Goal: Task Accomplishment & Management: Manage account settings

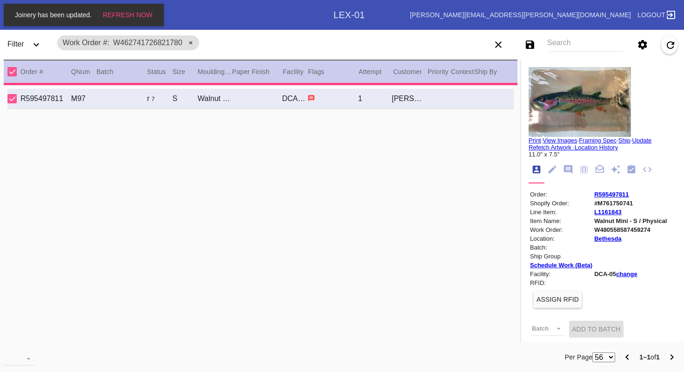
scroll to position [2, 0]
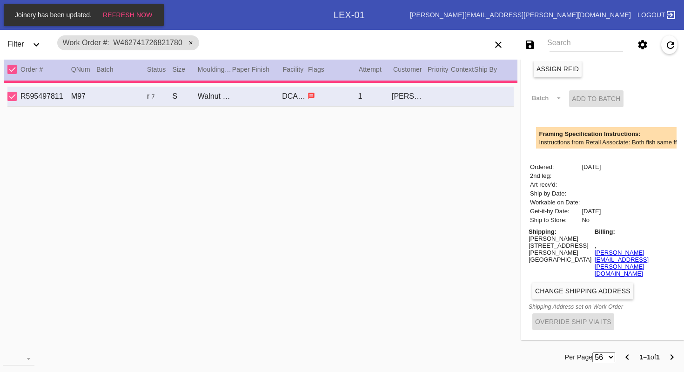
type input "7.0"
type input "9.5"
type input "[DATE]"
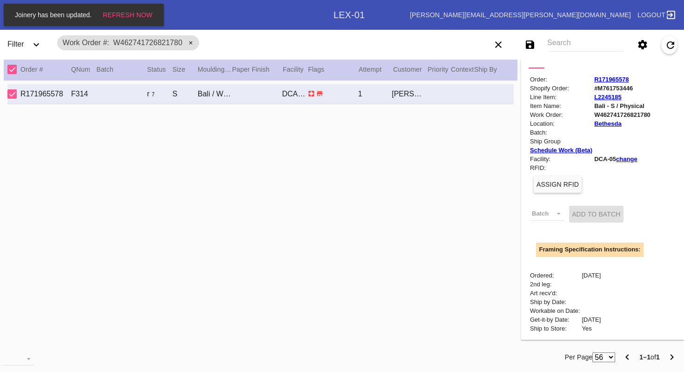
scroll to position [0, 0]
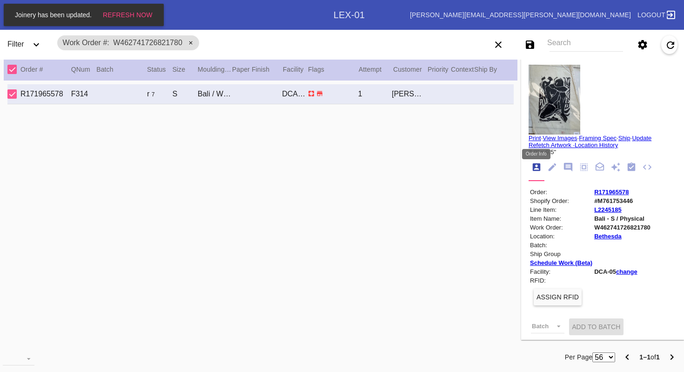
click at [537, 167] on icon "Order Info" at bounding box center [536, 167] width 10 height 10
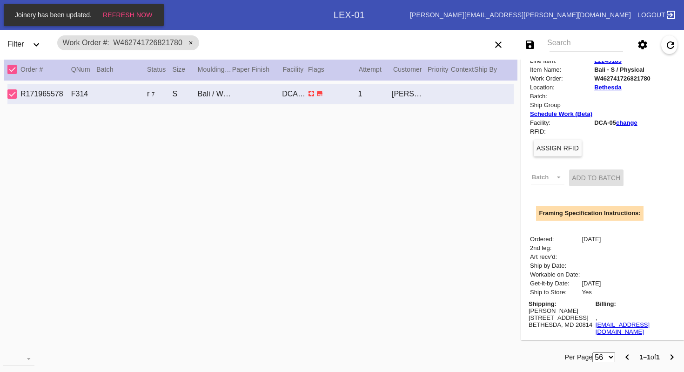
scroll to position [213, 0]
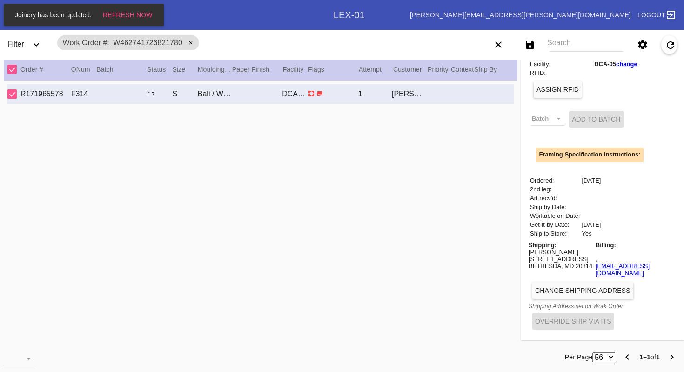
click at [563, 293] on button "Change Shipping Address" at bounding box center [582, 290] width 101 height 17
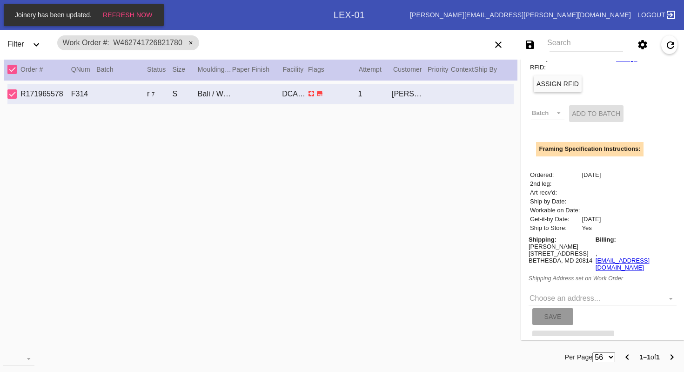
click at [646, 194] on div "Order: R171965578 Shopify Order: #M761753446 Line Item: L2245185 Item Name: Bal…" at bounding box center [602, 162] width 148 height 376
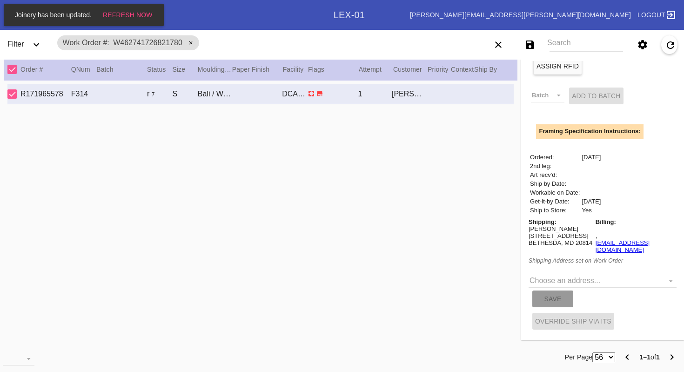
scroll to position [236, 0]
click at [669, 279] on md-select "Choose an address... New address..." at bounding box center [602, 280] width 148 height 14
click at [537, 243] on md-backdrop at bounding box center [342, 186] width 684 height 372
click at [671, 277] on md-select "Choose an address..." at bounding box center [602, 280] width 148 height 14
click at [538, 279] on div "New address..." at bounding box center [542, 280] width 50 height 8
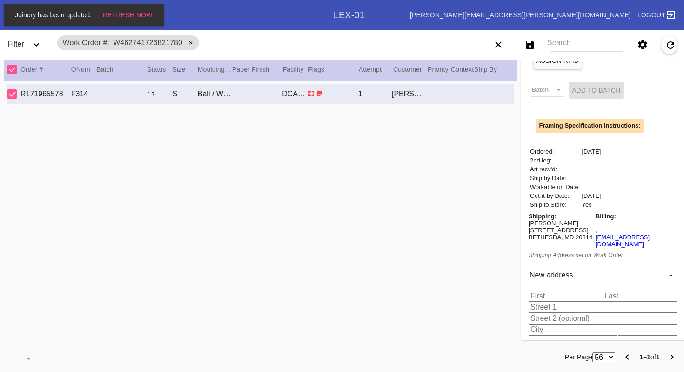
click at [541, 301] on input "text" at bounding box center [567, 295] width 78 height 11
type input "[PERSON_NAME]"
click at [623, 301] on input "text" at bounding box center [641, 295] width 78 height 11
type input "P"
type input "Oscannlain"
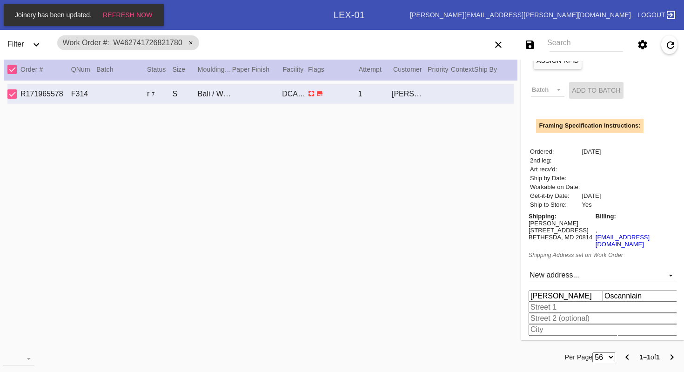
click at [591, 312] on input "text" at bounding box center [604, 306] width 152 height 11
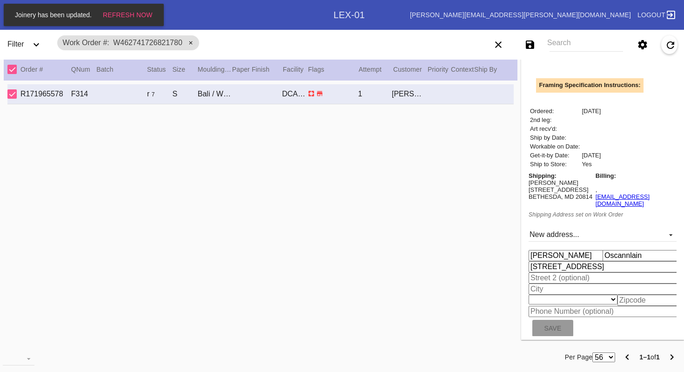
scroll to position [298, 0]
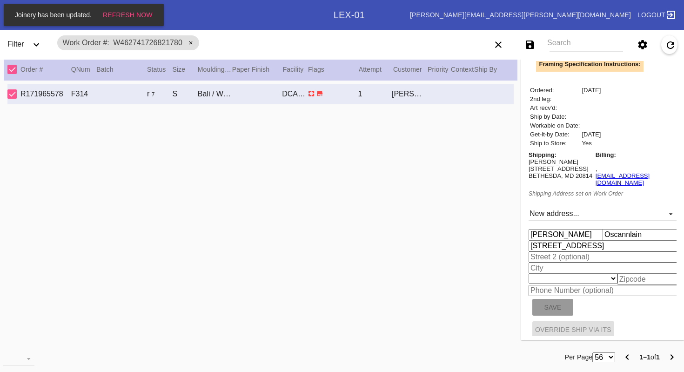
type input "[STREET_ADDRESS]"
click at [542, 273] on input "text" at bounding box center [604, 267] width 152 height 11
type input "Chevy Chase"
click at [602, 283] on select "[US_STATE] [US_STATE] [US_STATE] [US_STATE] [US_STATE] [US_STATE] [US_STATE] [U…" at bounding box center [572, 278] width 89 height 10
select select "number:26"
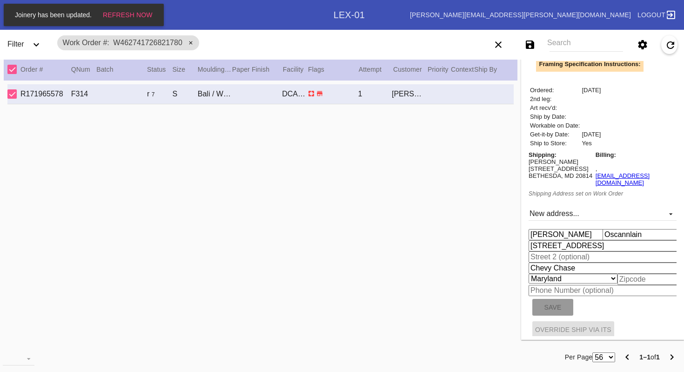
click at [634, 285] on input "text" at bounding box center [648, 278] width 63 height 11
type input "20815"
click at [543, 314] on button "Save" at bounding box center [552, 307] width 41 height 17
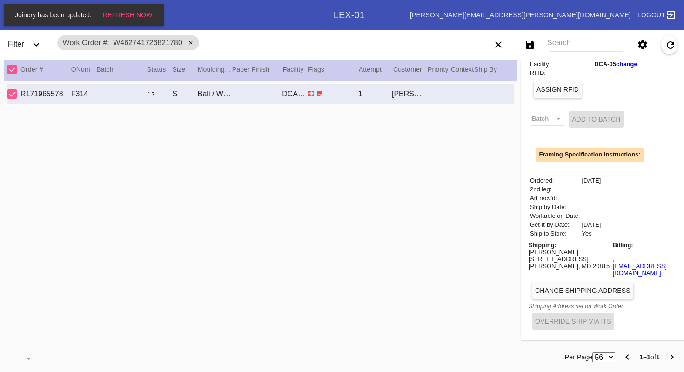
scroll to position [213, 0]
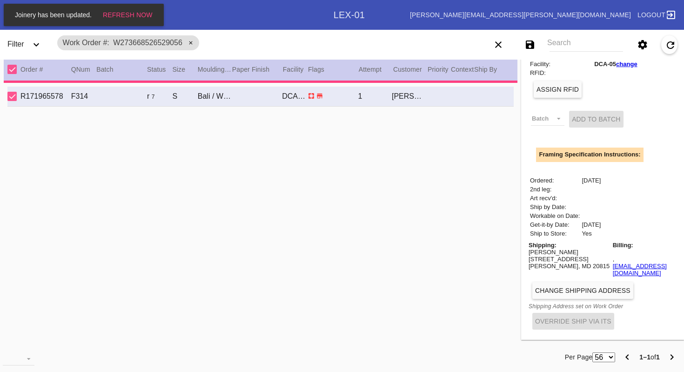
type input "17.0"
type input "11.0"
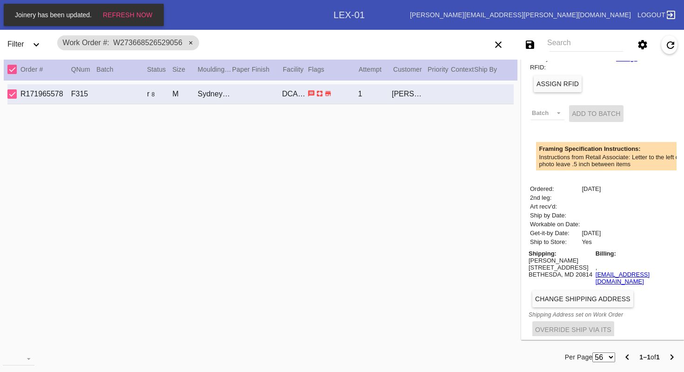
scroll to position [228, 0]
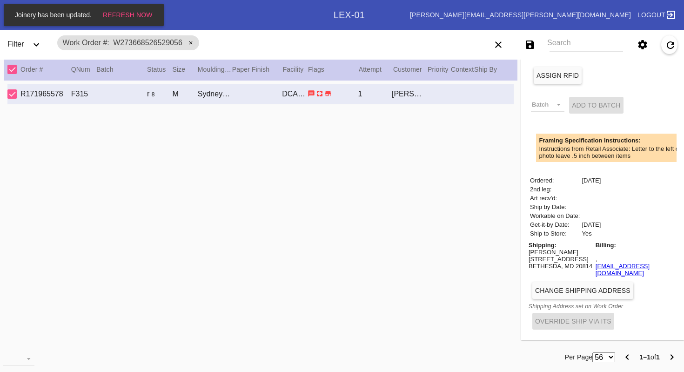
click at [549, 293] on button "Change Shipping Address" at bounding box center [582, 290] width 101 height 17
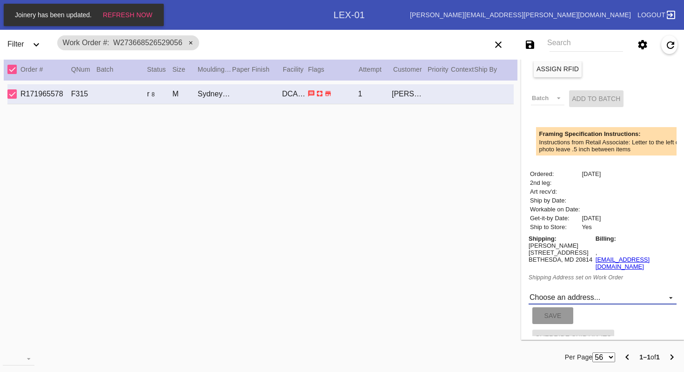
click at [550, 301] on md-select "Choose an address... [STREET_ADDRESS][PERSON_NAME] New address..." at bounding box center [602, 297] width 148 height 14
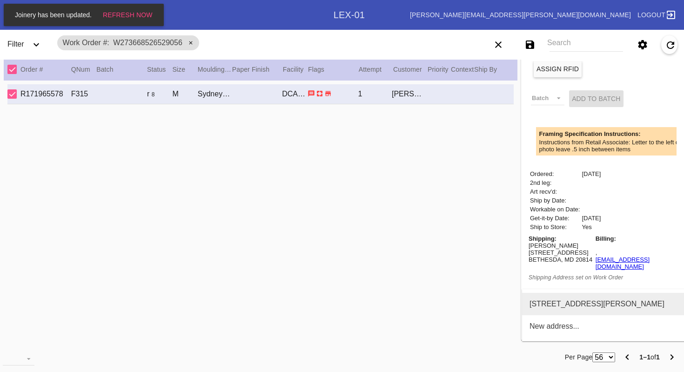
click at [550, 301] on div "[STREET_ADDRESS][PERSON_NAME]" at bounding box center [596, 303] width 135 height 8
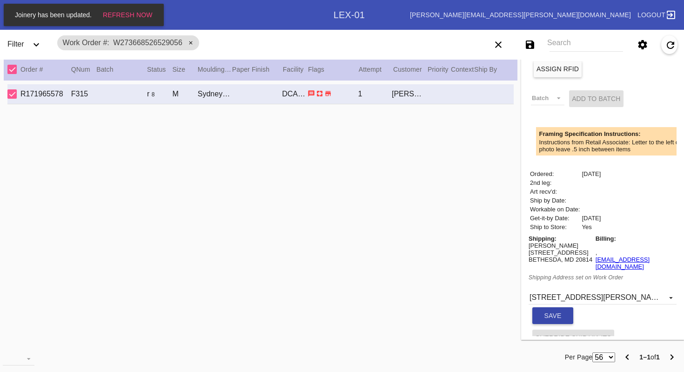
click at [545, 319] on span "Save" at bounding box center [552, 315] width 17 height 7
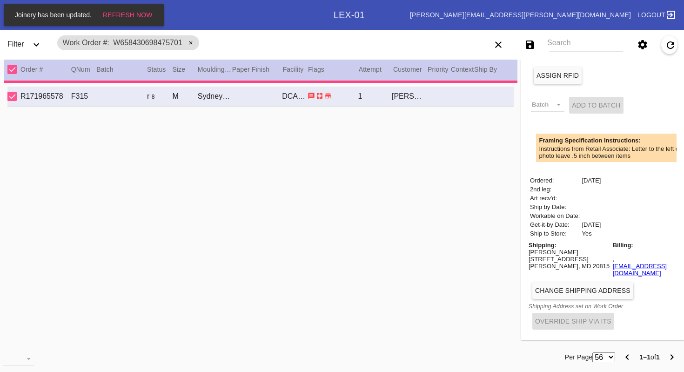
type input "20.0"
type input "9.5"
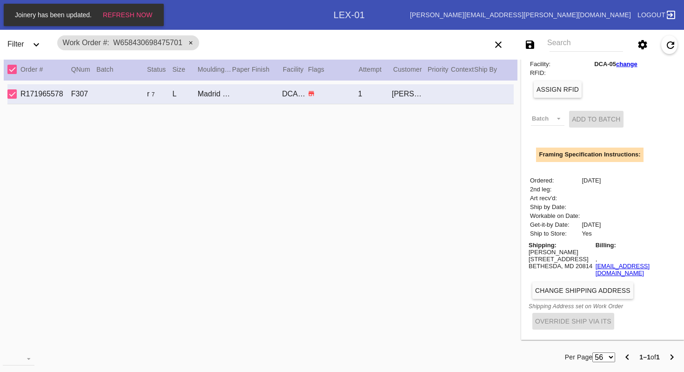
click at [557, 290] on span "Change Shipping Address" at bounding box center [582, 289] width 95 height 7
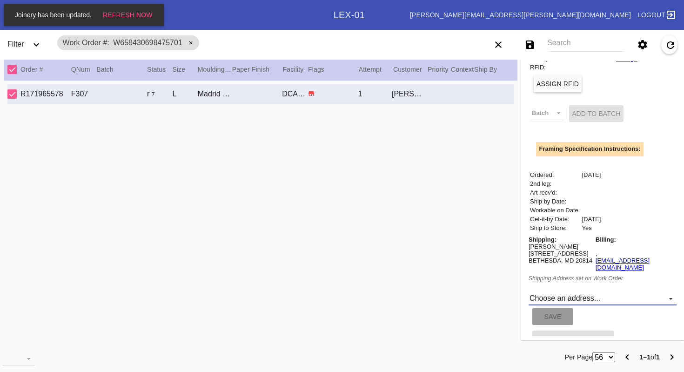
click at [558, 304] on md-select "Choose an address... [STREET_ADDRESS][PERSON_NAME] New address..." at bounding box center [602, 298] width 148 height 14
click at [558, 304] on div "[STREET_ADDRESS][PERSON_NAME]" at bounding box center [596, 303] width 135 height 8
click at [552, 320] on span "Save" at bounding box center [552, 315] width 17 height 7
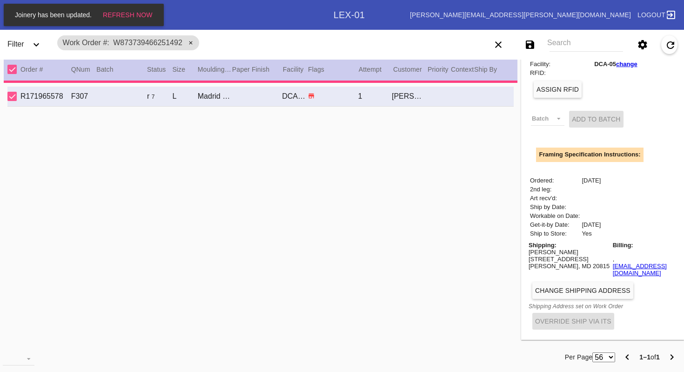
type input "0.0"
type input "11.0"
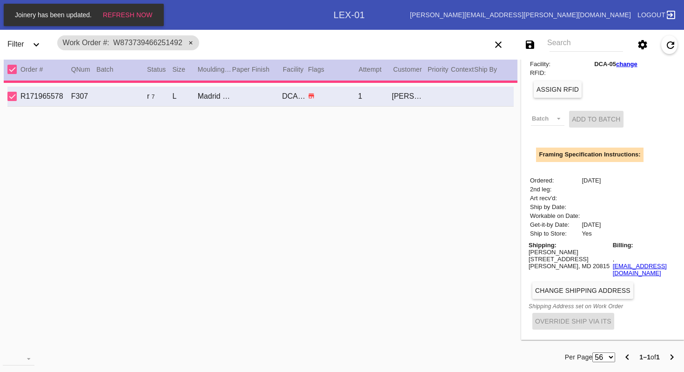
type input "14.0"
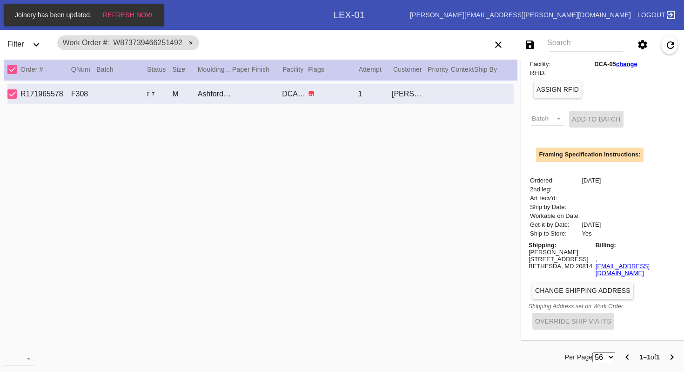
click at [557, 286] on span "Change Shipping Address" at bounding box center [582, 289] width 95 height 7
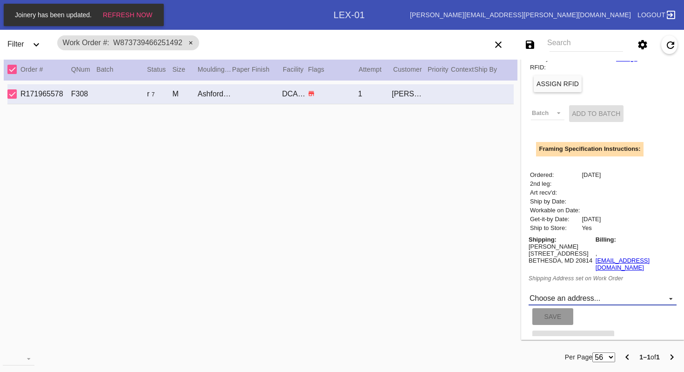
click at [559, 304] on md-select "Choose an address... [STREET_ADDRESS][PERSON_NAME] New address..." at bounding box center [602, 298] width 148 height 14
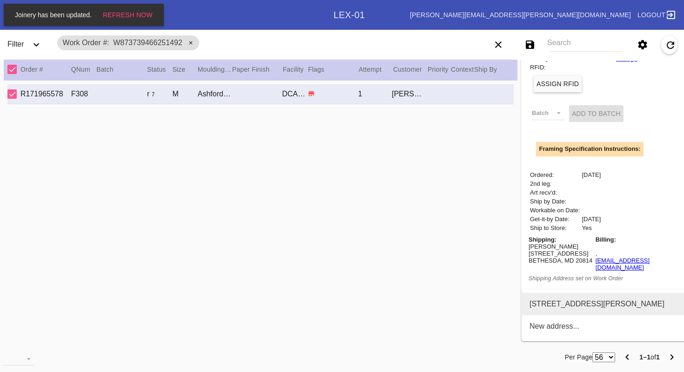
click at [558, 306] on div "[STREET_ADDRESS][PERSON_NAME]" at bounding box center [596, 303] width 135 height 8
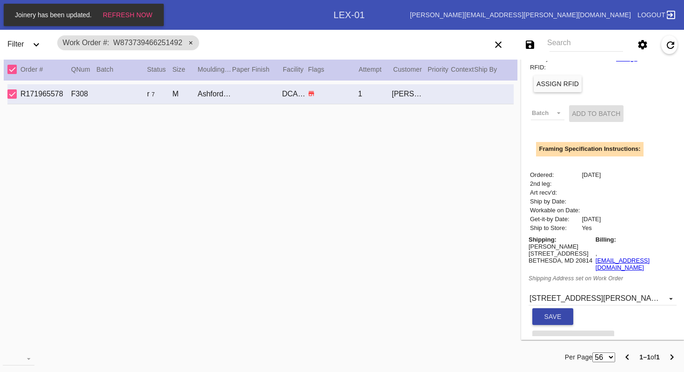
click at [555, 320] on span "Save" at bounding box center [552, 315] width 17 height 7
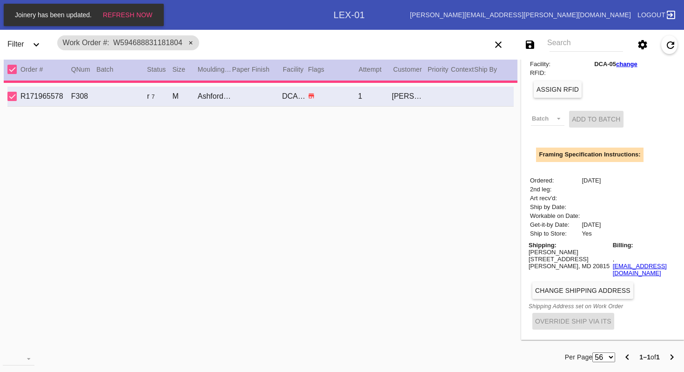
type input "18.0"
type input "23.0"
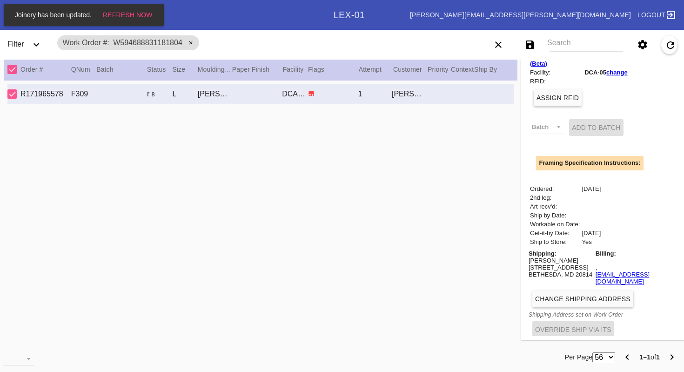
click at [552, 295] on span "Change Shipping Address" at bounding box center [582, 298] width 95 height 7
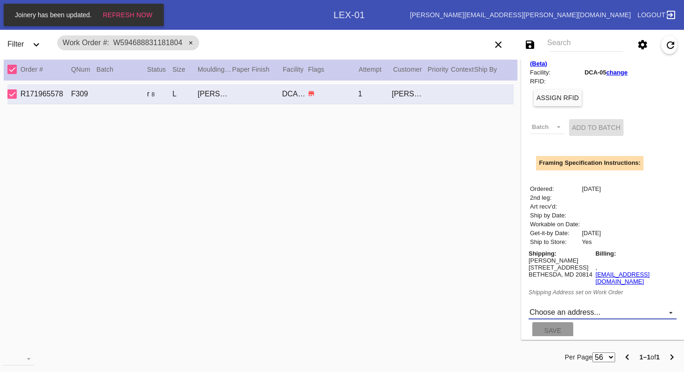
click at [552, 305] on md-select "Choose an address... [STREET_ADDRESS][PERSON_NAME] New address..." at bounding box center [602, 312] width 148 height 14
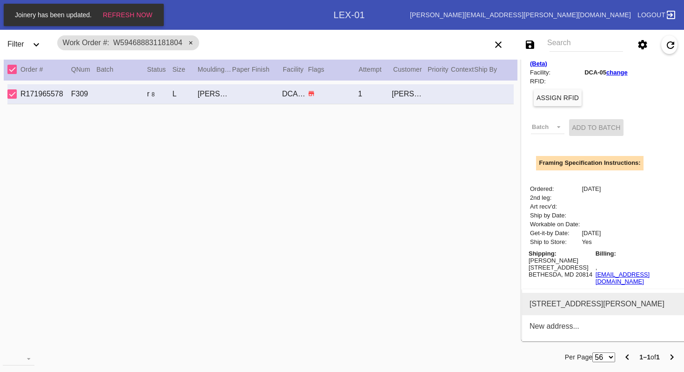
click at [553, 303] on div "[STREET_ADDRESS][PERSON_NAME]" at bounding box center [596, 303] width 135 height 8
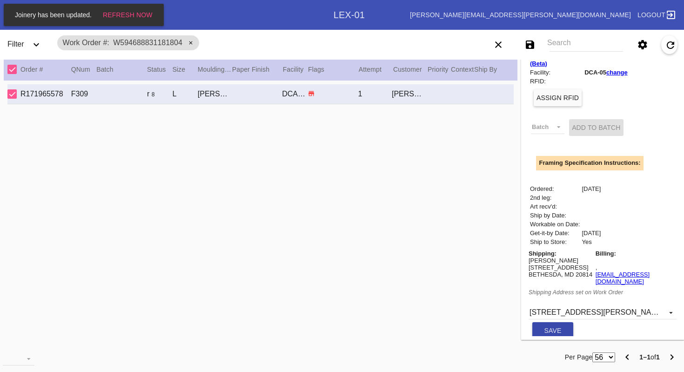
click at [551, 326] on span "Save" at bounding box center [552, 329] width 17 height 7
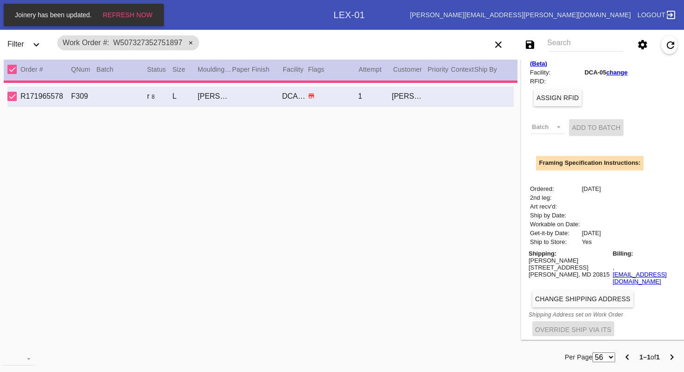
type input "20.0"
type input "30.0"
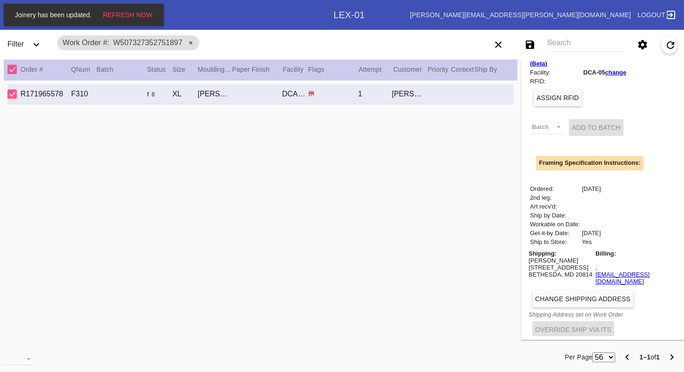
click at [567, 294] on button "Change Shipping Address" at bounding box center [582, 298] width 101 height 17
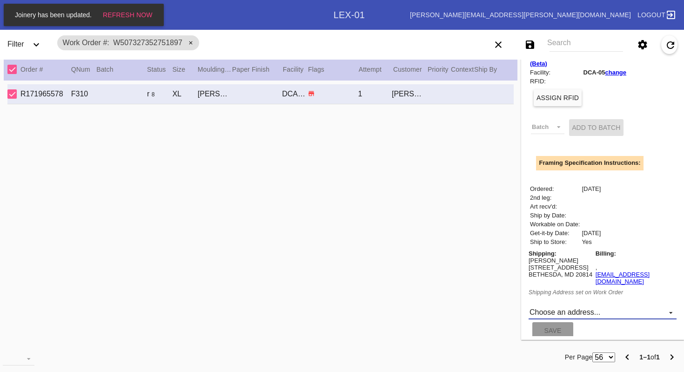
click at [566, 308] on md-select "Choose an address... [STREET_ADDRESS][PERSON_NAME] New address..." at bounding box center [602, 312] width 148 height 14
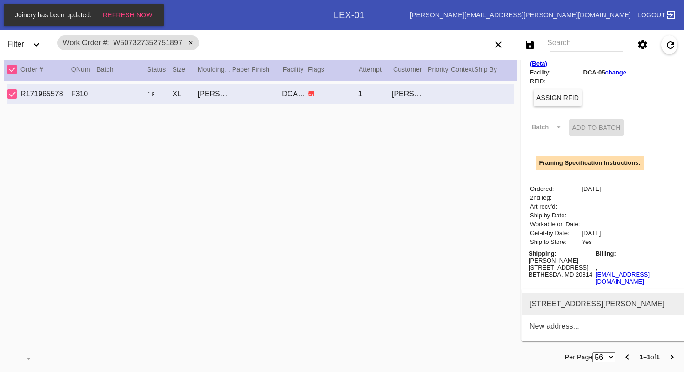
click at [567, 301] on div "[STREET_ADDRESS][PERSON_NAME]" at bounding box center [596, 303] width 135 height 8
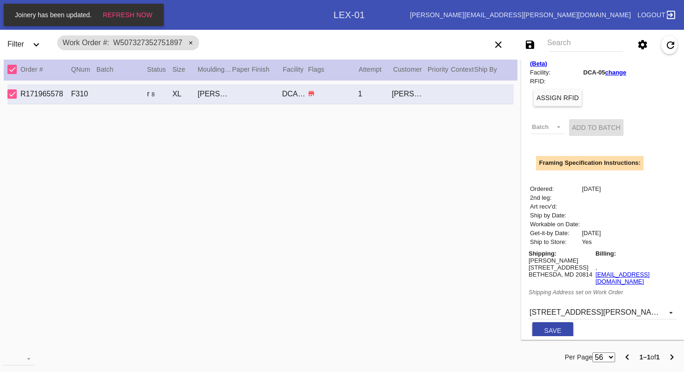
click at [553, 326] on span "Save" at bounding box center [552, 329] width 17 height 7
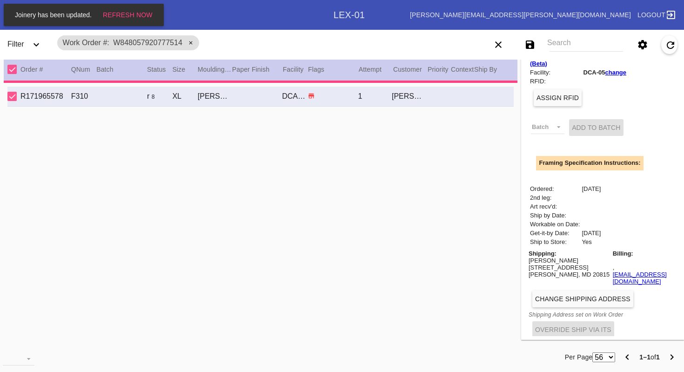
type input "13.0"
type input "17.5"
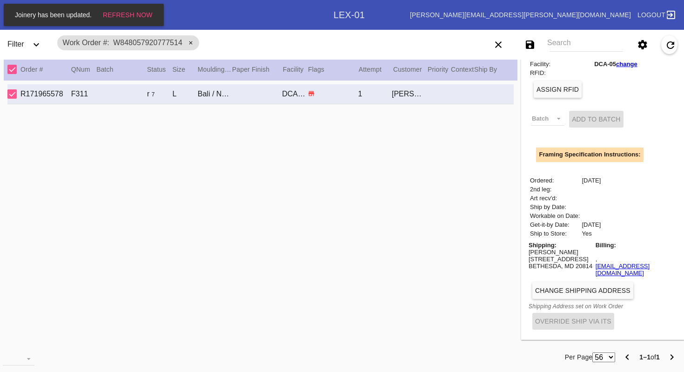
click at [547, 290] on span "Change Shipping Address" at bounding box center [582, 289] width 95 height 7
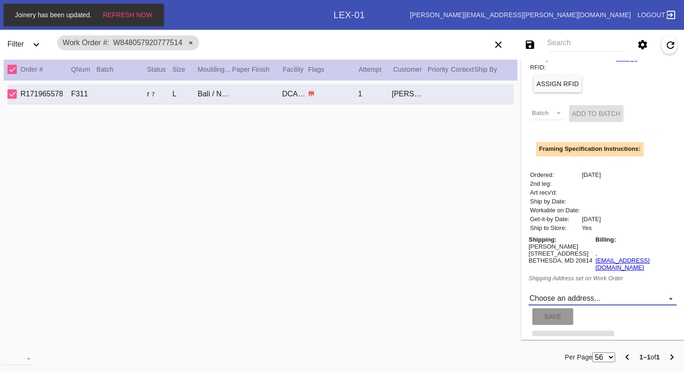
click at [552, 303] on md-select "Choose an address... [STREET_ADDRESS][PERSON_NAME] New address..." at bounding box center [602, 298] width 148 height 14
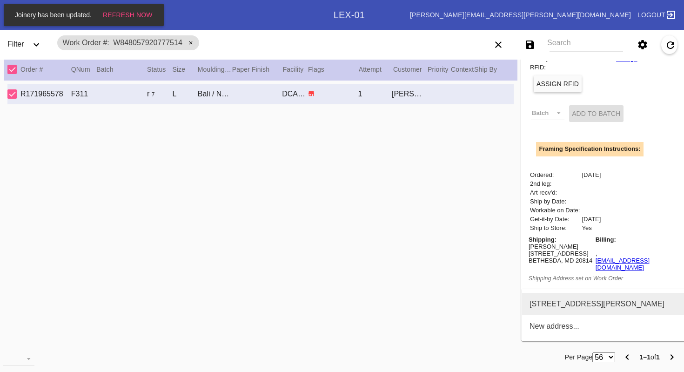
click at [558, 302] on div "[STREET_ADDRESS][PERSON_NAME]" at bounding box center [596, 303] width 135 height 8
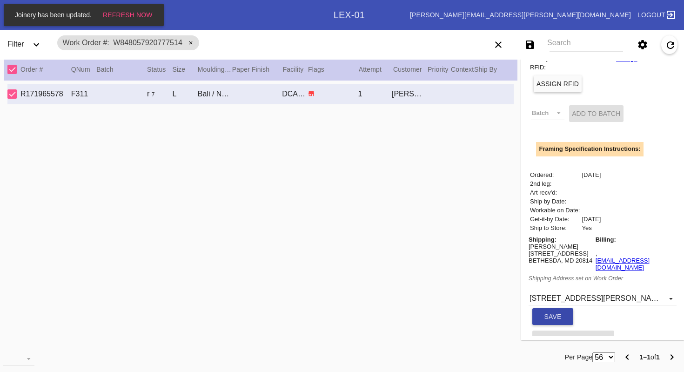
click at [554, 319] on span "Save" at bounding box center [552, 315] width 17 height 7
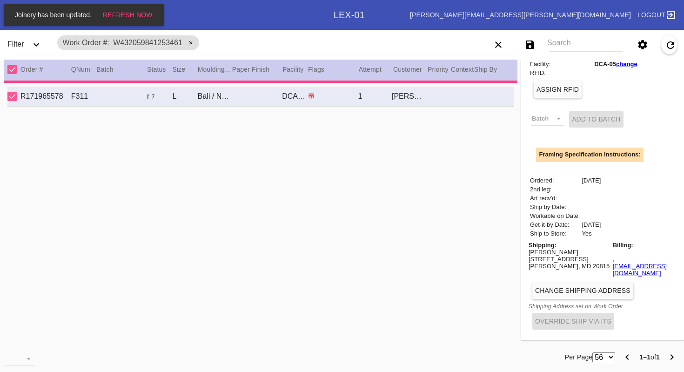
type input "11.0"
type input "13.5"
click at [575, 291] on span "Change Shipping Address" at bounding box center [582, 289] width 95 height 7
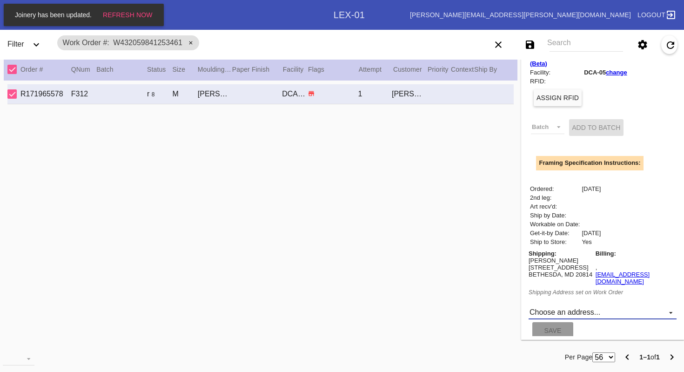
click at [564, 305] on md-select "Choose an address... [STREET_ADDRESS][PERSON_NAME] New address..." at bounding box center [602, 312] width 148 height 14
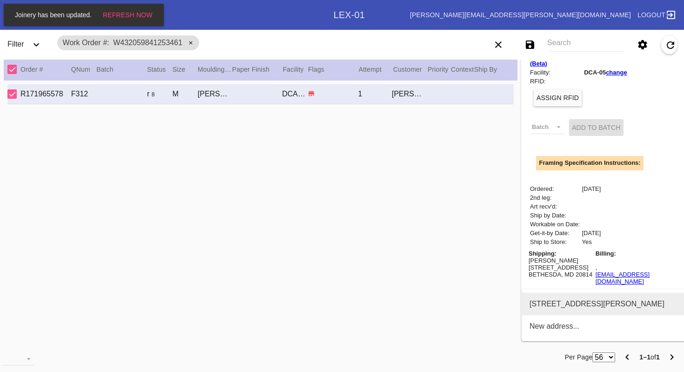
click at [563, 303] on div "[STREET_ADDRESS][PERSON_NAME]" at bounding box center [596, 303] width 135 height 8
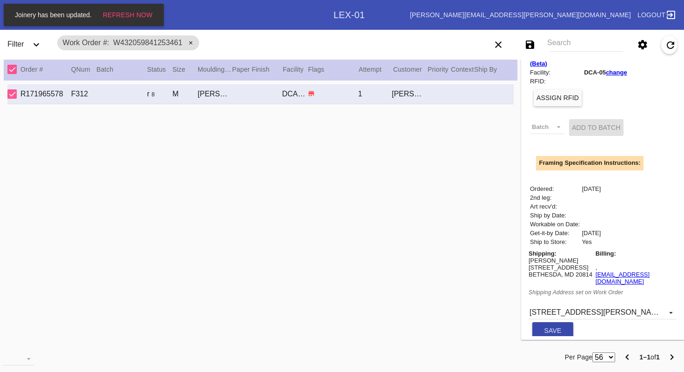
click at [552, 326] on span "Save" at bounding box center [552, 329] width 17 height 7
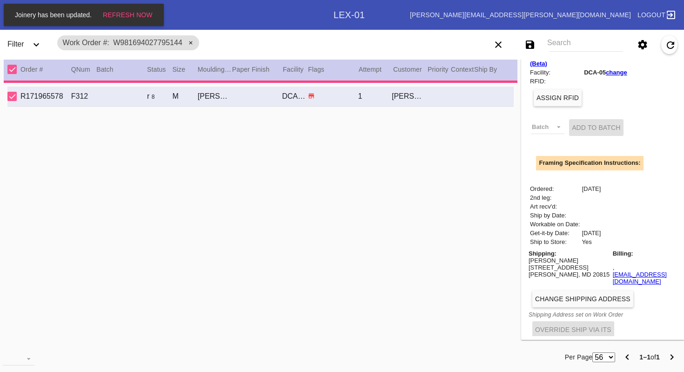
type input "20.0"
type input "30.0"
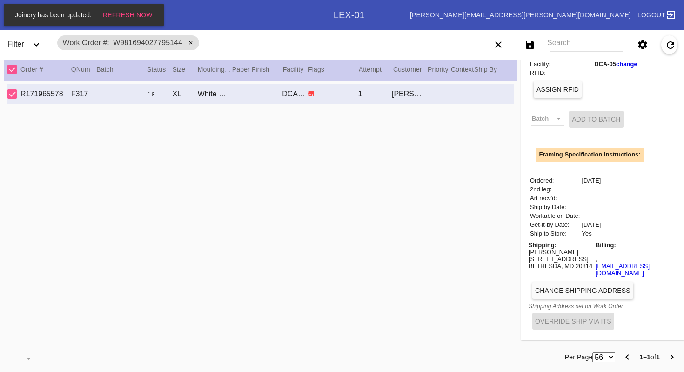
click at [569, 289] on span "Change Shipping Address" at bounding box center [582, 289] width 95 height 7
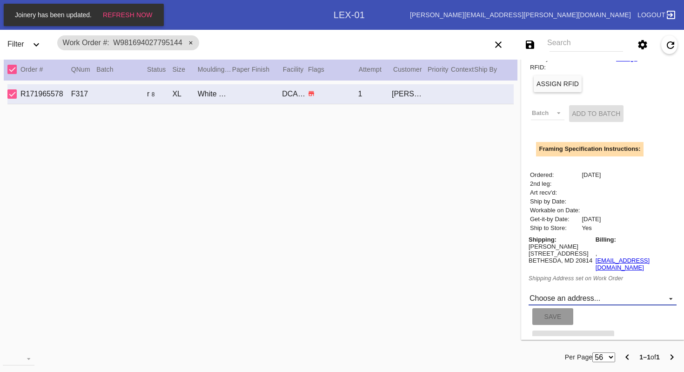
click at [574, 303] on md-select "Choose an address... [STREET_ADDRESS][PERSON_NAME] New address..." at bounding box center [602, 298] width 148 height 14
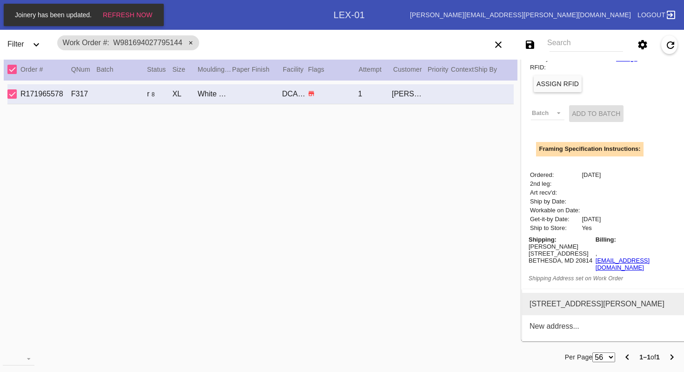
click at [574, 303] on div "[STREET_ADDRESS][PERSON_NAME]" at bounding box center [596, 303] width 135 height 8
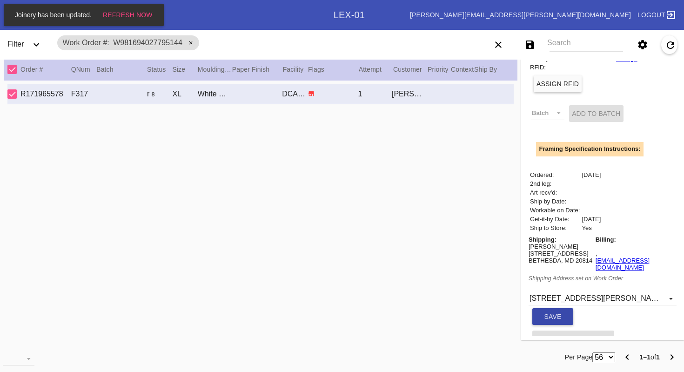
click at [552, 320] on span "Save" at bounding box center [552, 315] width 17 height 7
